Goal: Check status: Check status

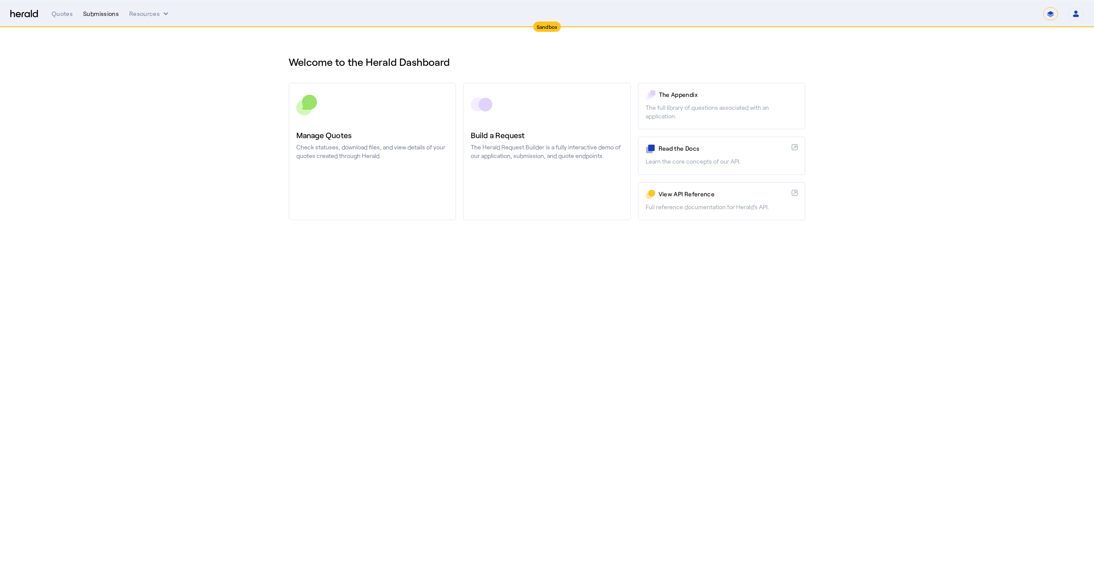
click at [96, 15] on div "Submissions" at bounding box center [101, 13] width 36 height 9
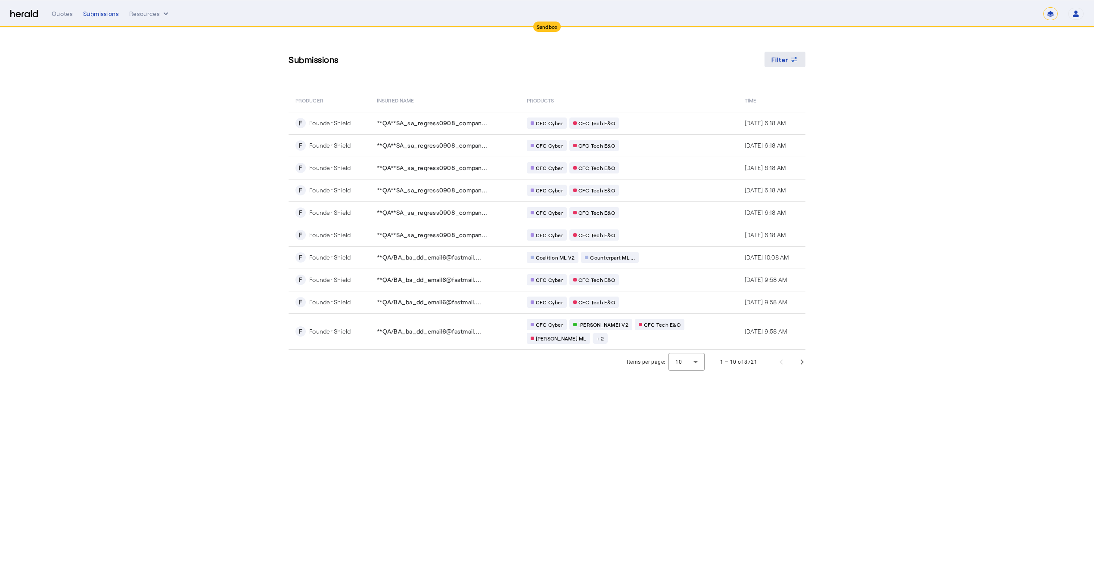
click at [784, 56] on span "Filter" at bounding box center [780, 59] width 17 height 9
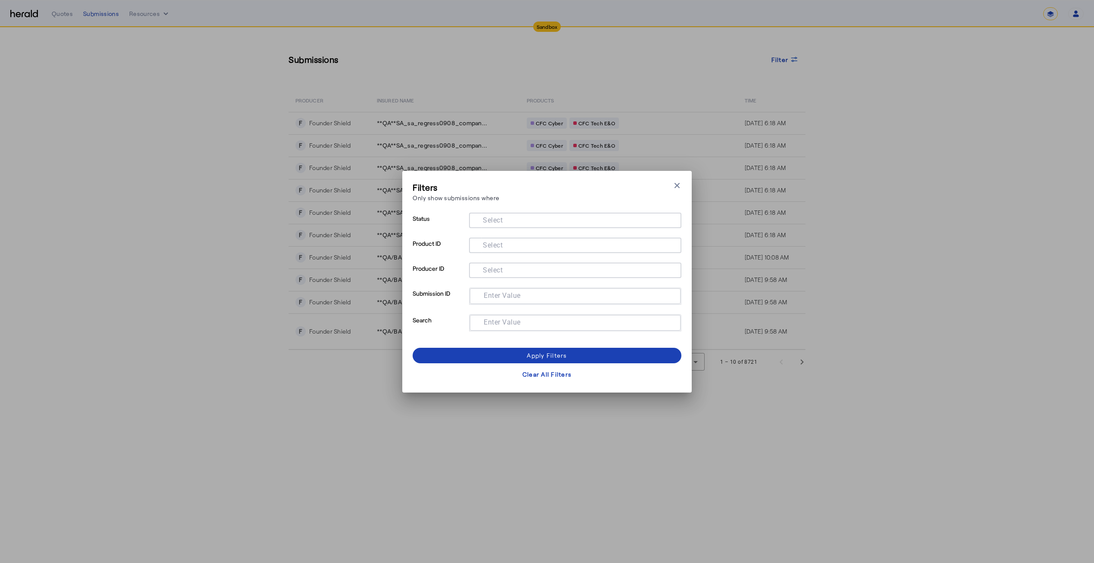
click at [498, 270] on mat-label "Select" at bounding box center [493, 270] width 20 height 8
click at [498, 270] on input "Select" at bounding box center [573, 269] width 195 height 10
click at [417, 274] on p "Producer ID" at bounding box center [439, 275] width 53 height 25
click at [485, 241] on mat-label "Select" at bounding box center [493, 245] width 20 height 8
click at [485, 241] on input "Select" at bounding box center [573, 245] width 195 height 10
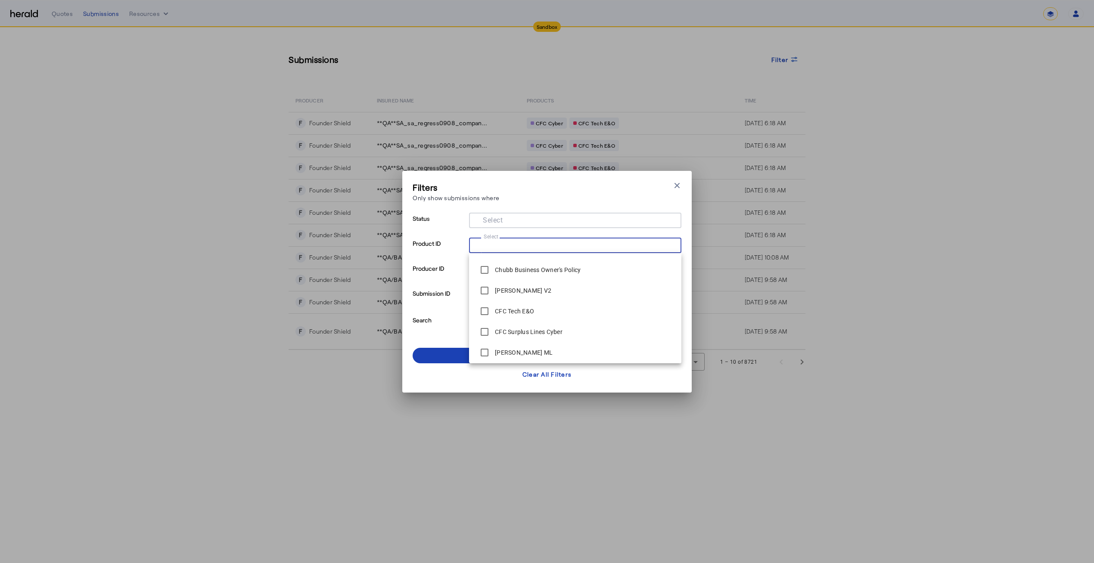
scroll to position [207, 0]
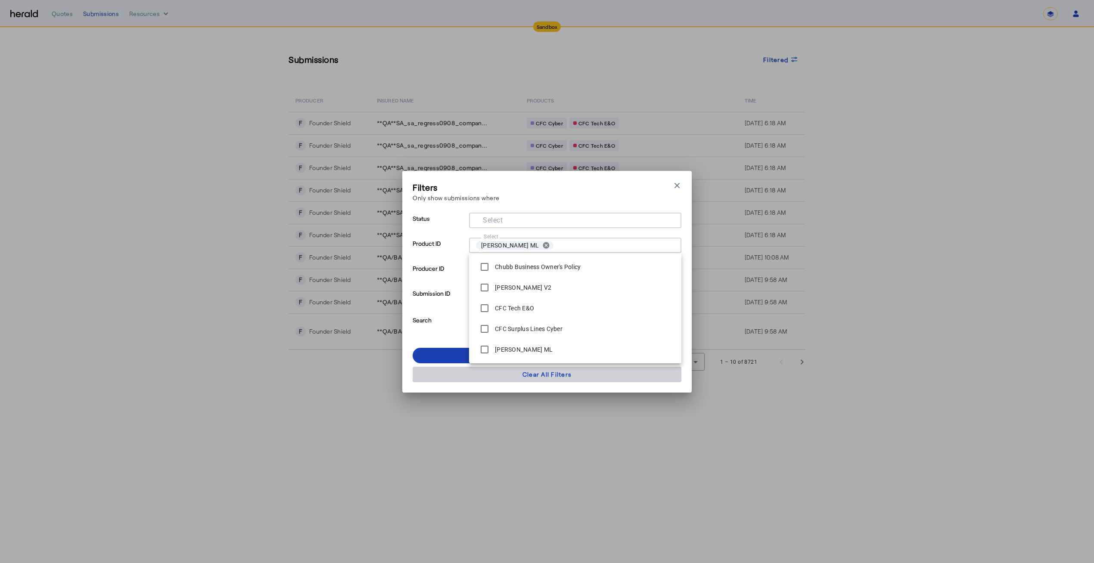
click at [458, 377] on span at bounding box center [547, 374] width 269 height 21
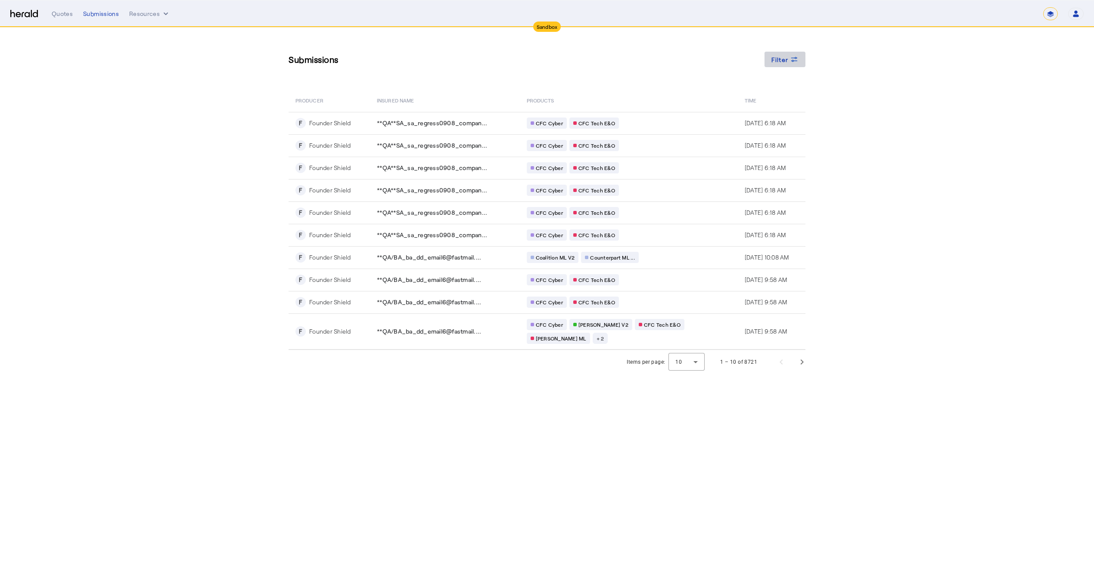
click at [787, 56] on button "Filter" at bounding box center [785, 60] width 41 height 16
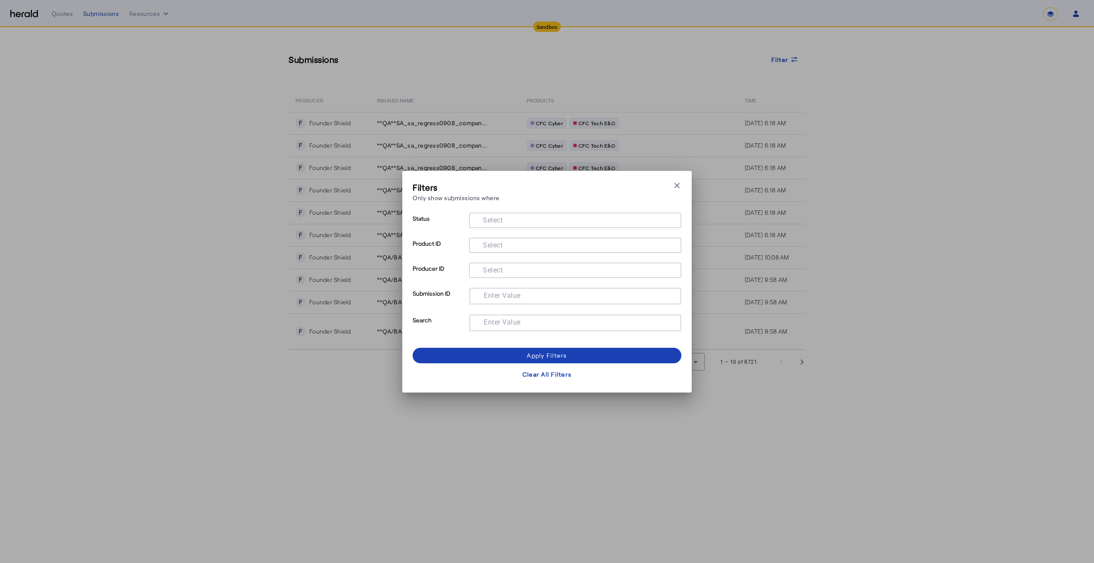
click at [495, 247] on mat-label "Select" at bounding box center [493, 245] width 20 height 8
click at [495, 247] on input "Select" at bounding box center [573, 245] width 195 height 10
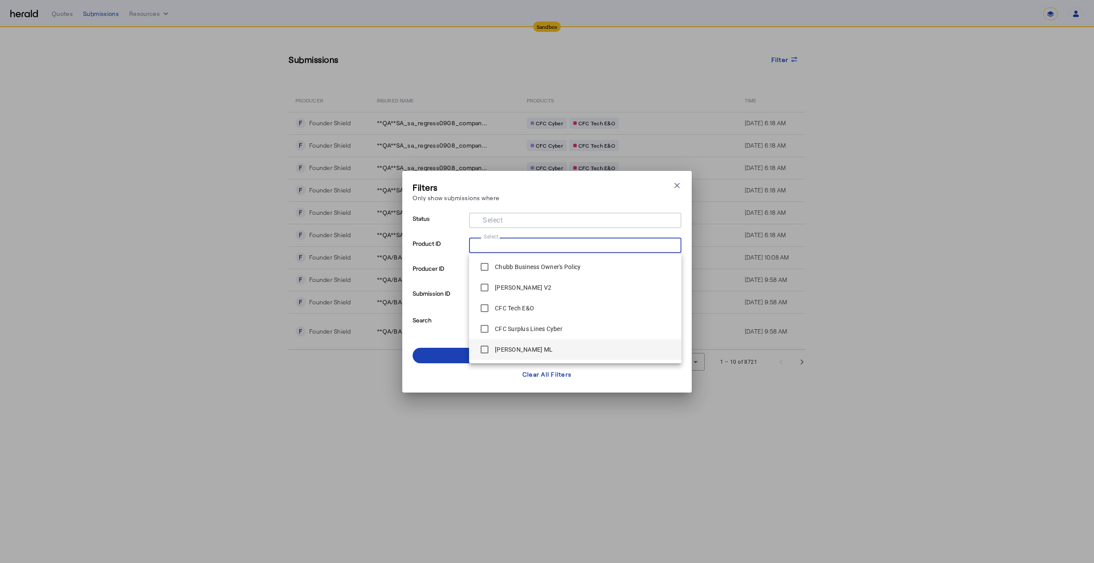
click at [506, 351] on label "[PERSON_NAME] ML" at bounding box center [522, 349] width 59 height 9
click at [464, 356] on span at bounding box center [547, 355] width 269 height 21
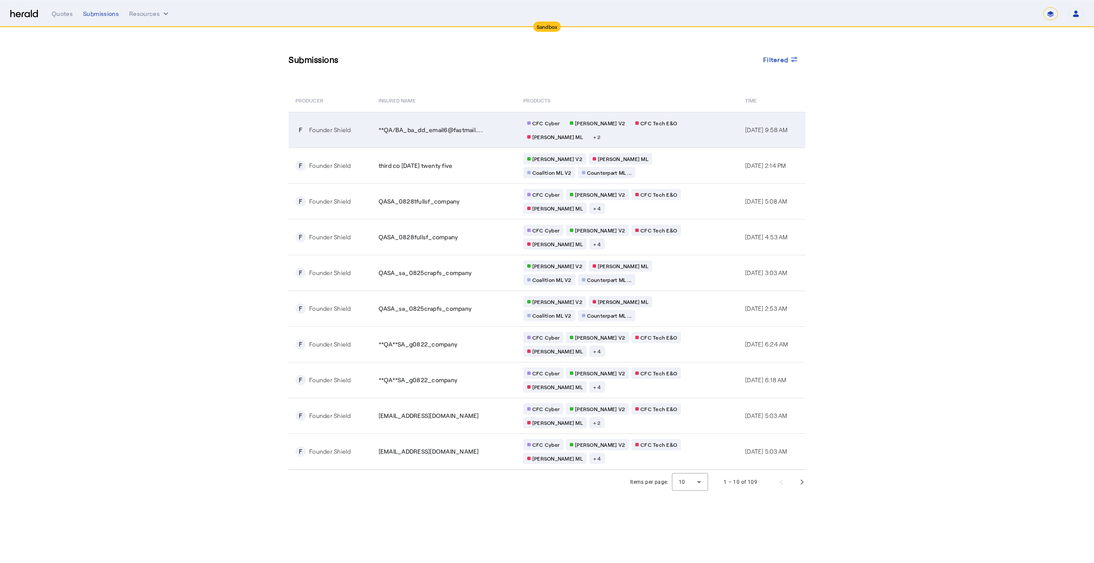
click at [646, 139] on div "CFC Cyber [PERSON_NAME] V2 CFC Tech E&O [PERSON_NAME] ML + 2" at bounding box center [605, 130] width 165 height 25
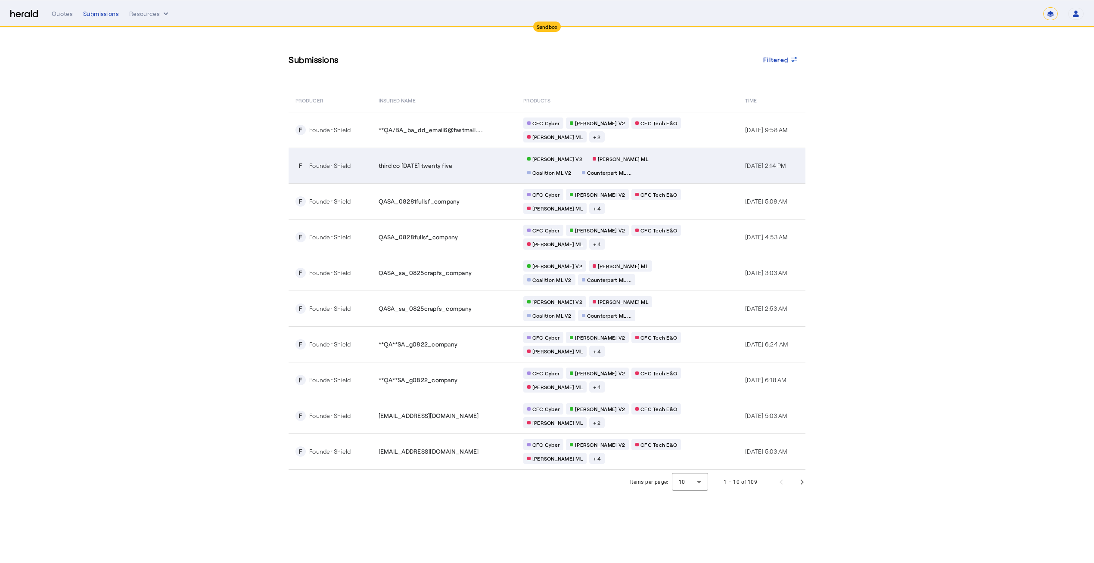
click at [700, 168] on td "[PERSON_NAME] V2 [PERSON_NAME] ML Coalition ML V2 Counterpart ML ..." at bounding box center [627, 166] width 222 height 36
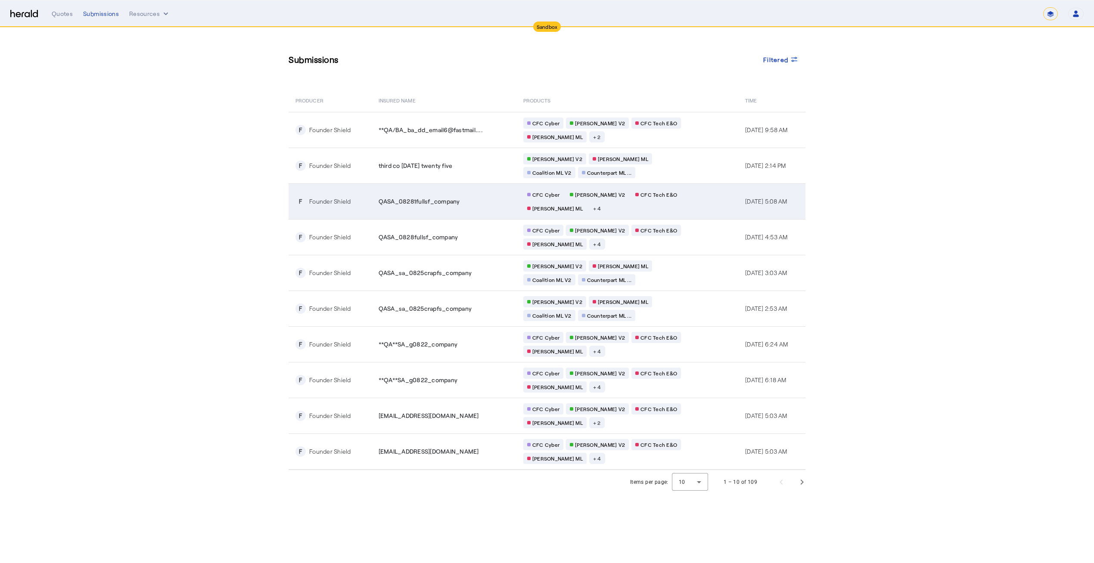
click at [681, 204] on td "CFC Cyber [PERSON_NAME] V2 CFC Tech E&O [PERSON_NAME] ML + 4" at bounding box center [627, 202] width 222 height 36
click at [678, 205] on td "CFC Cyber [PERSON_NAME] V2 CFC Tech E&O [PERSON_NAME] ML + 4" at bounding box center [627, 202] width 222 height 36
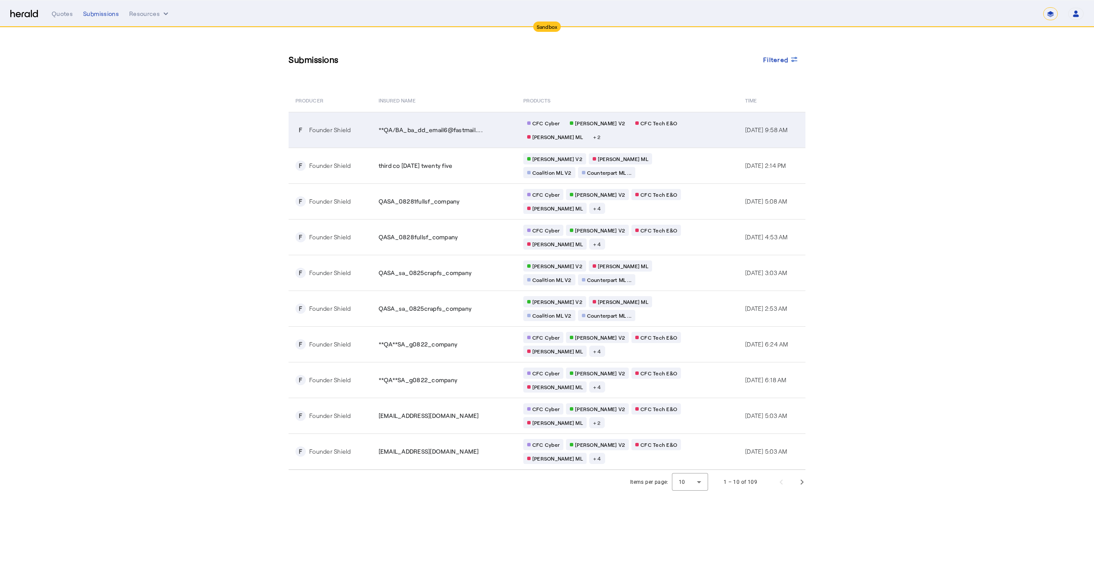
click at [465, 130] on span "**QA/BA_ba_dd_email6@fastmail...." at bounding box center [431, 130] width 104 height 9
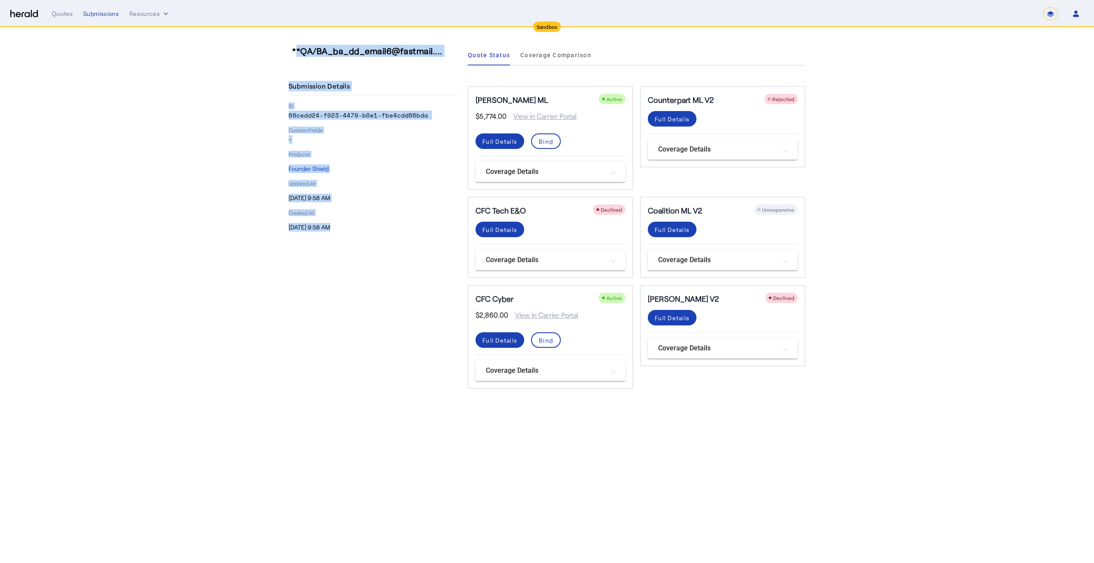
drag, startPoint x: 292, startPoint y: 53, endPoint x: 464, endPoint y: 52, distance: 171.0
click at [464, 52] on div "**QA/BA_ba_dd_email6@fastmail.... Submission Details ID 69cedd24-f023-4479-b0e1…" at bounding box center [547, 217] width 517 height 344
click at [430, 52] on h3 "**QA/BA_ba_dd_email6@fastmail...." at bounding box center [376, 51] width 169 height 12
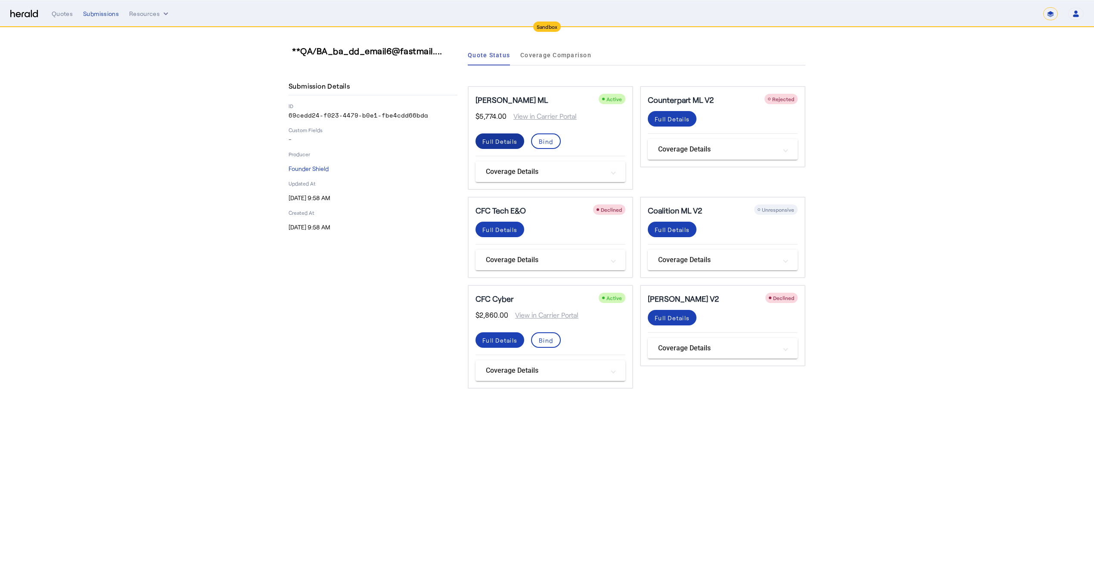
click at [500, 144] on div "Full Details" at bounding box center [499, 141] width 35 height 9
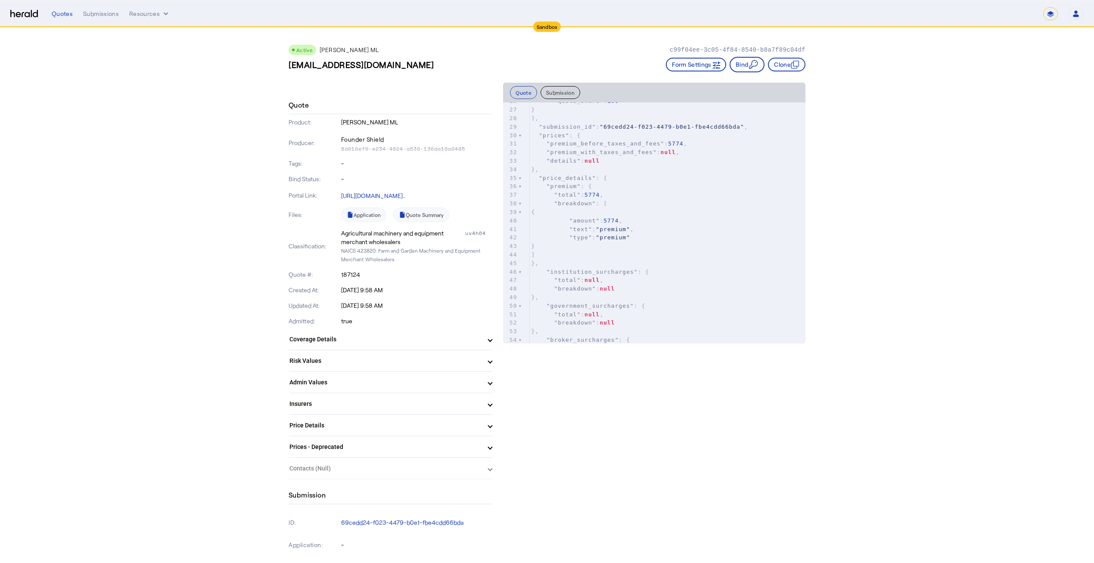
scroll to position [314, 0]
